Goal: Transaction & Acquisition: Purchase product/service

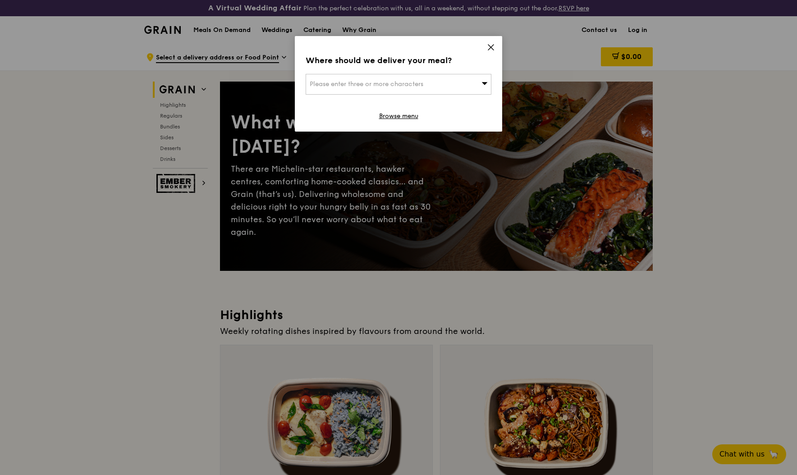
click at [491, 46] on icon at bounding box center [490, 47] width 5 height 5
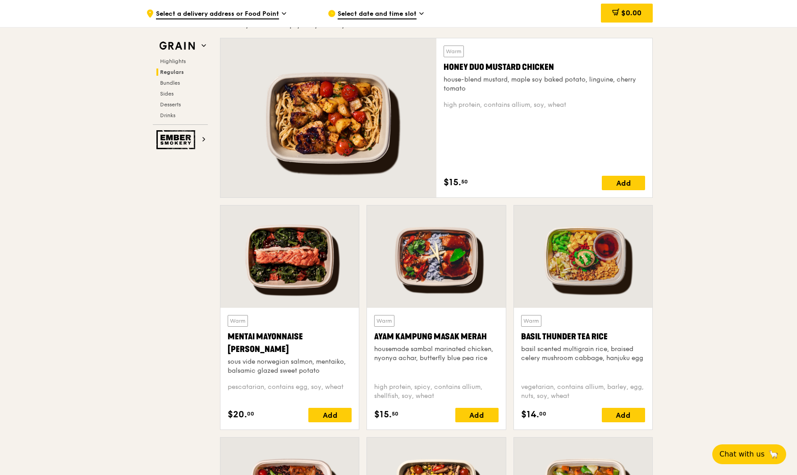
scroll to position [635, 0]
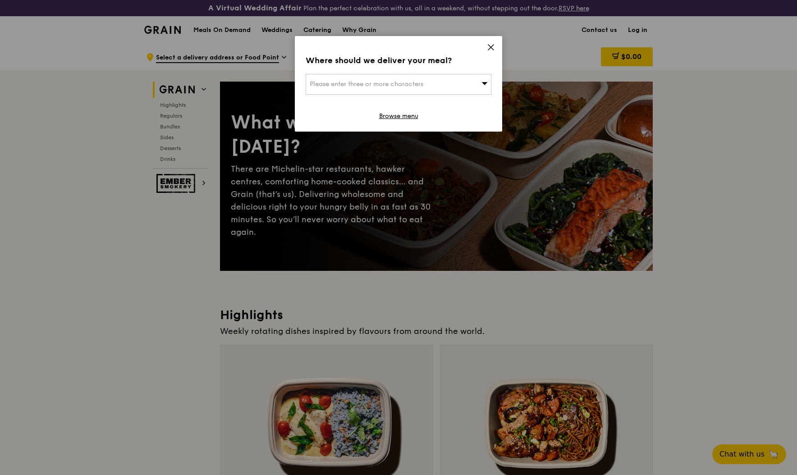
click at [494, 48] on icon at bounding box center [491, 47] width 8 height 8
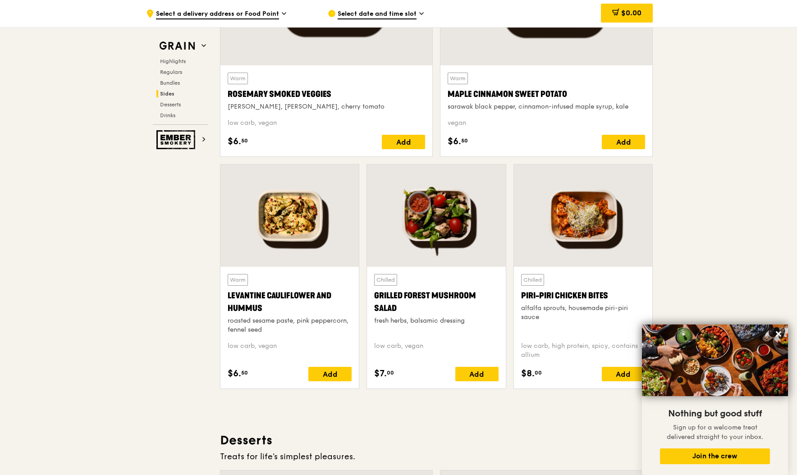
scroll to position [2178, 0]
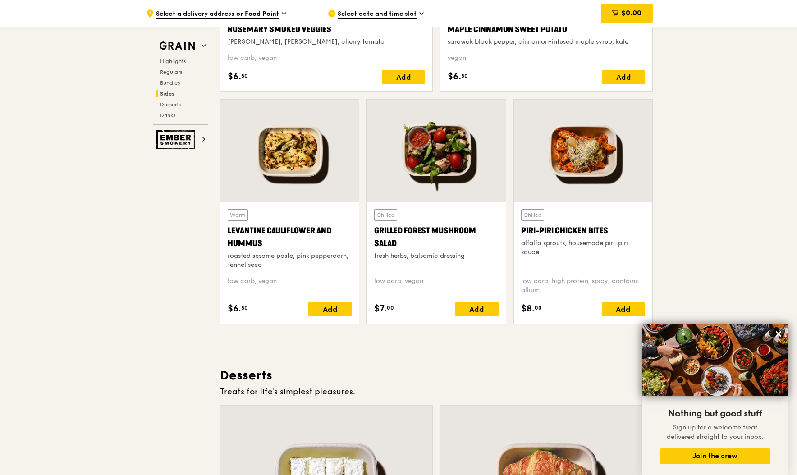
scroll to position [2341, 0]
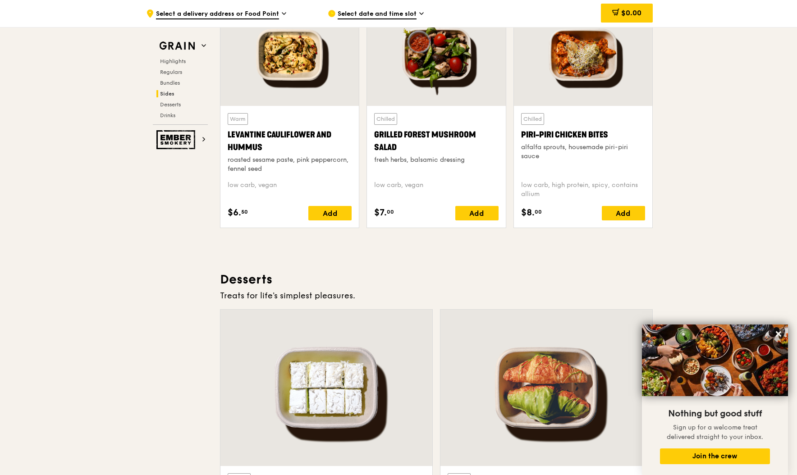
click at [556, 76] on div at bounding box center [583, 55] width 138 height 102
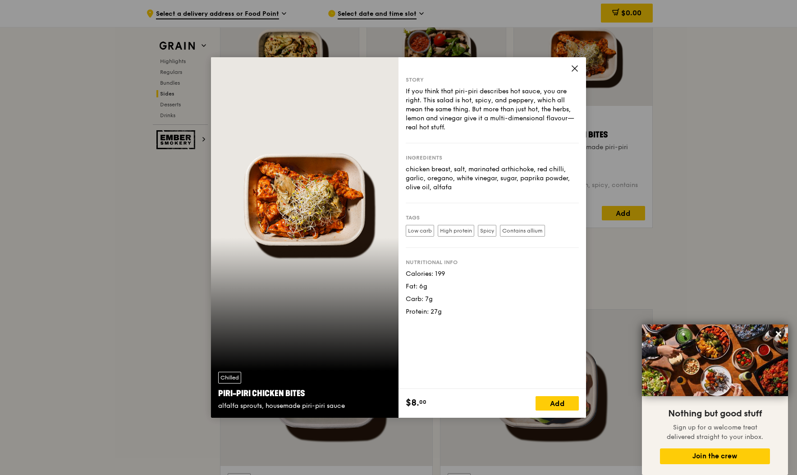
click at [574, 69] on icon at bounding box center [574, 68] width 5 height 5
